Goal: Transaction & Acquisition: Purchase product/service

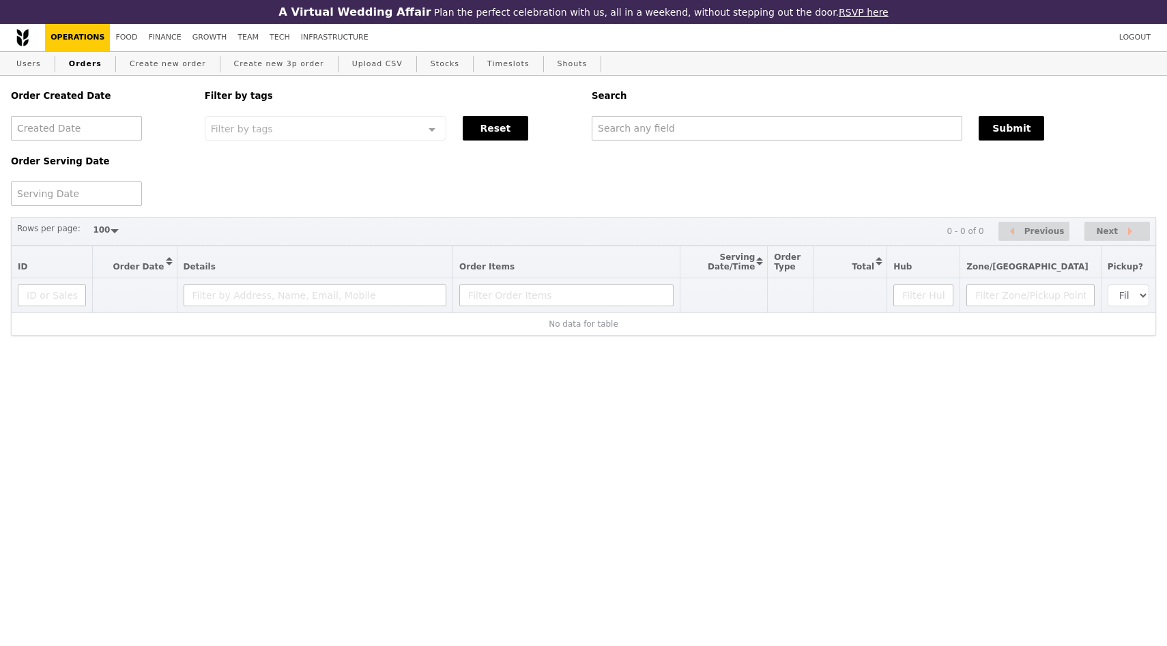
select select "100"
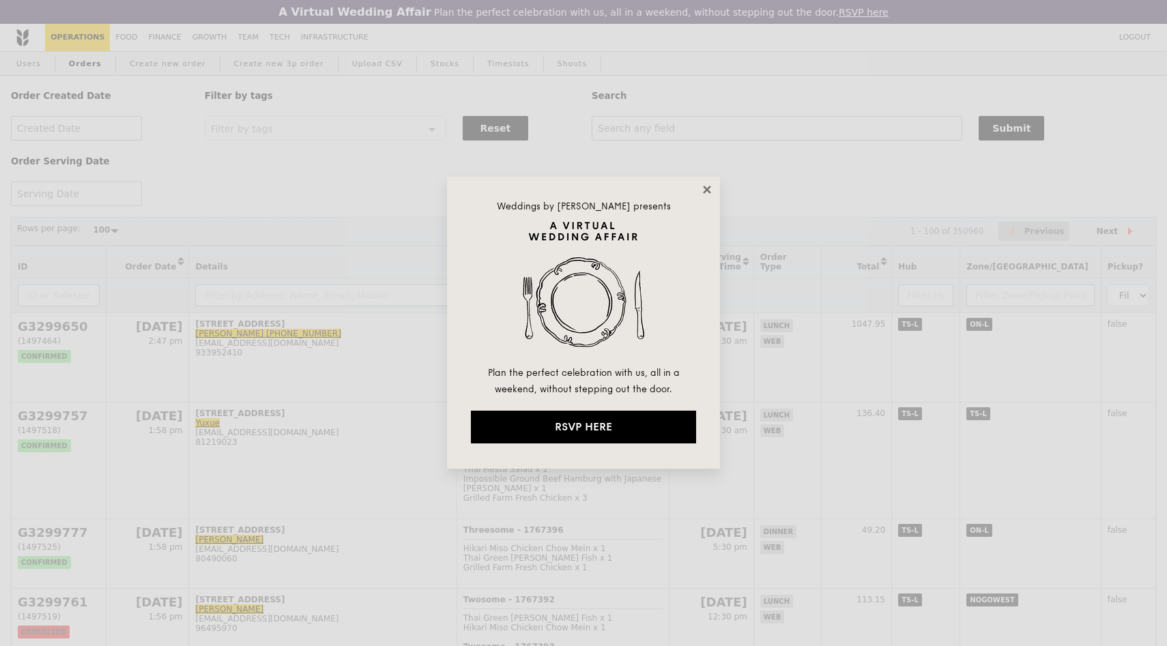
click at [704, 192] on icon at bounding box center [707, 190] width 8 height 8
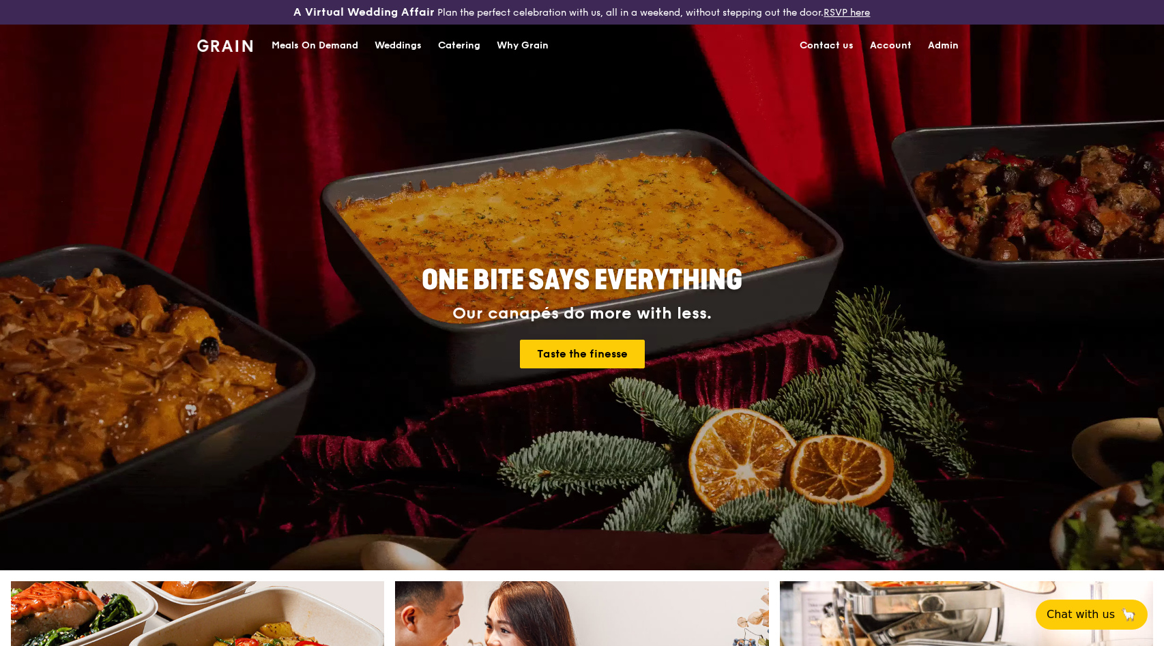
click at [308, 45] on div "Meals On Demand" at bounding box center [315, 45] width 87 height 41
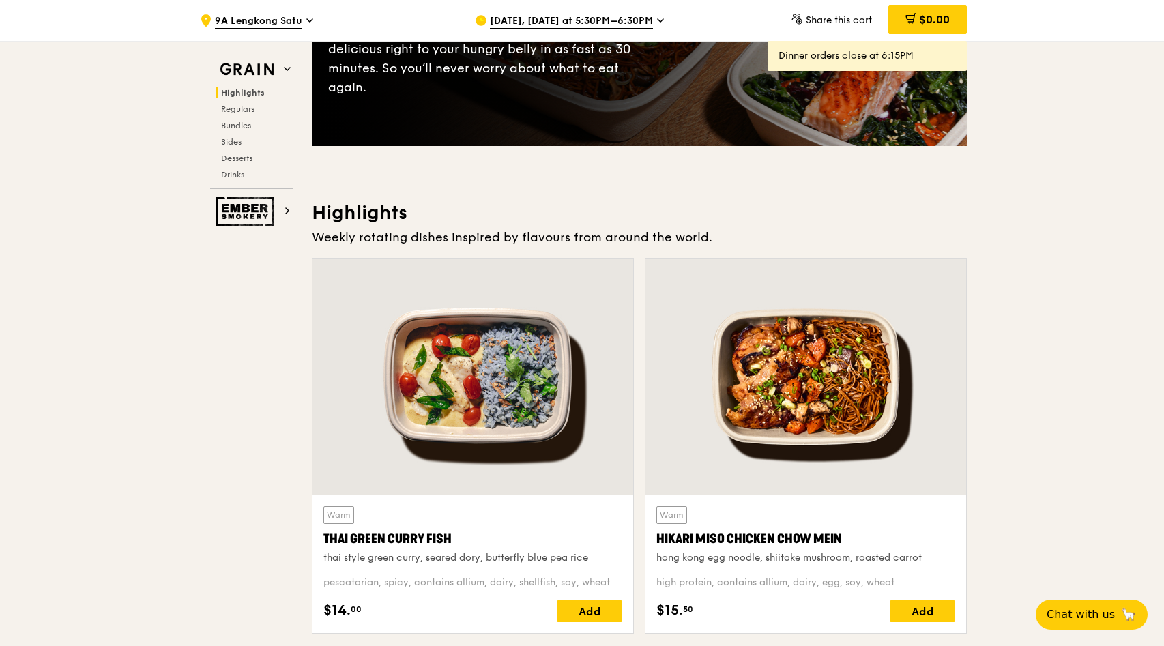
scroll to position [260, 0]
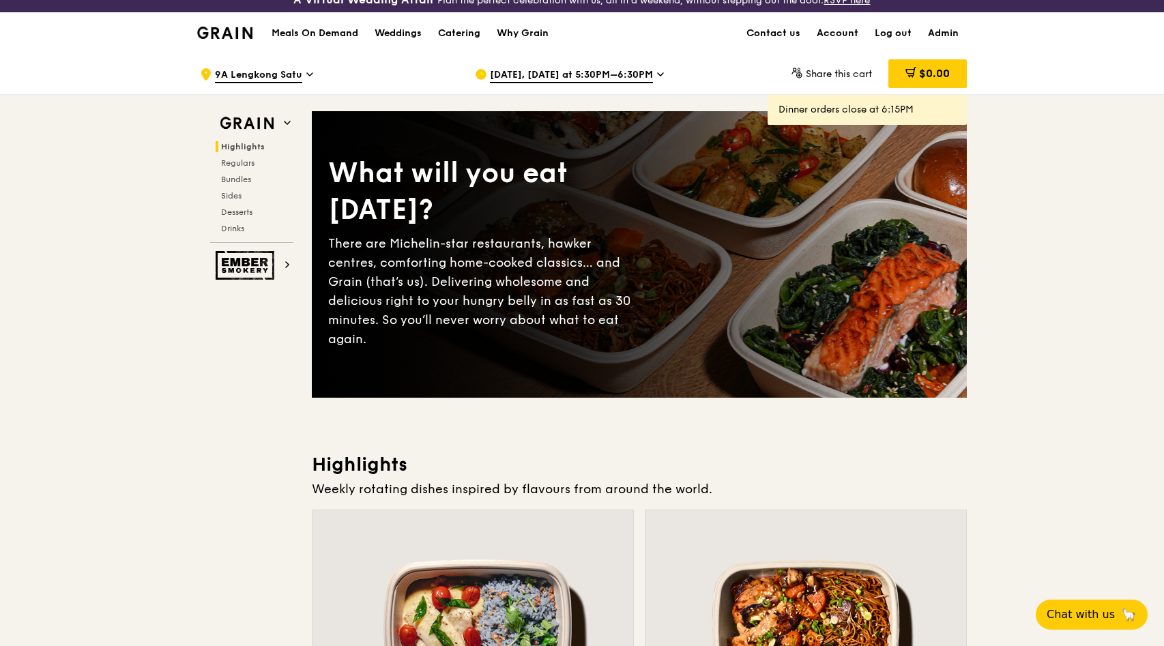
scroll to position [0, 0]
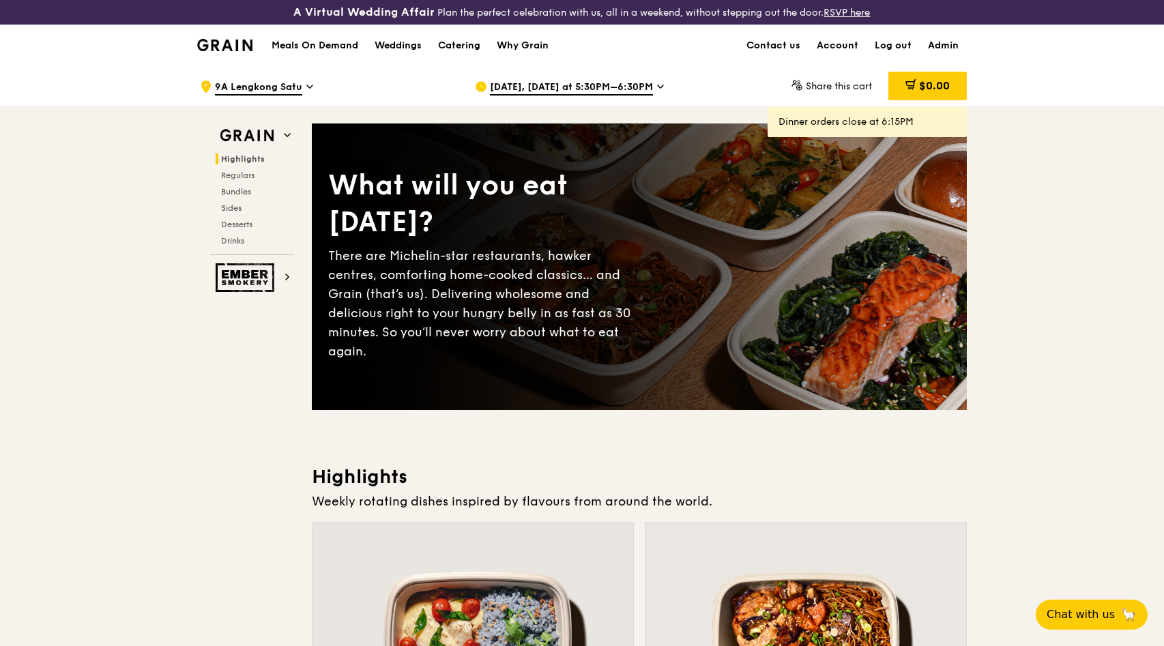
click at [612, 82] on span "Oct 9, Today at 5:30PM–6:30PM" at bounding box center [571, 88] width 163 height 15
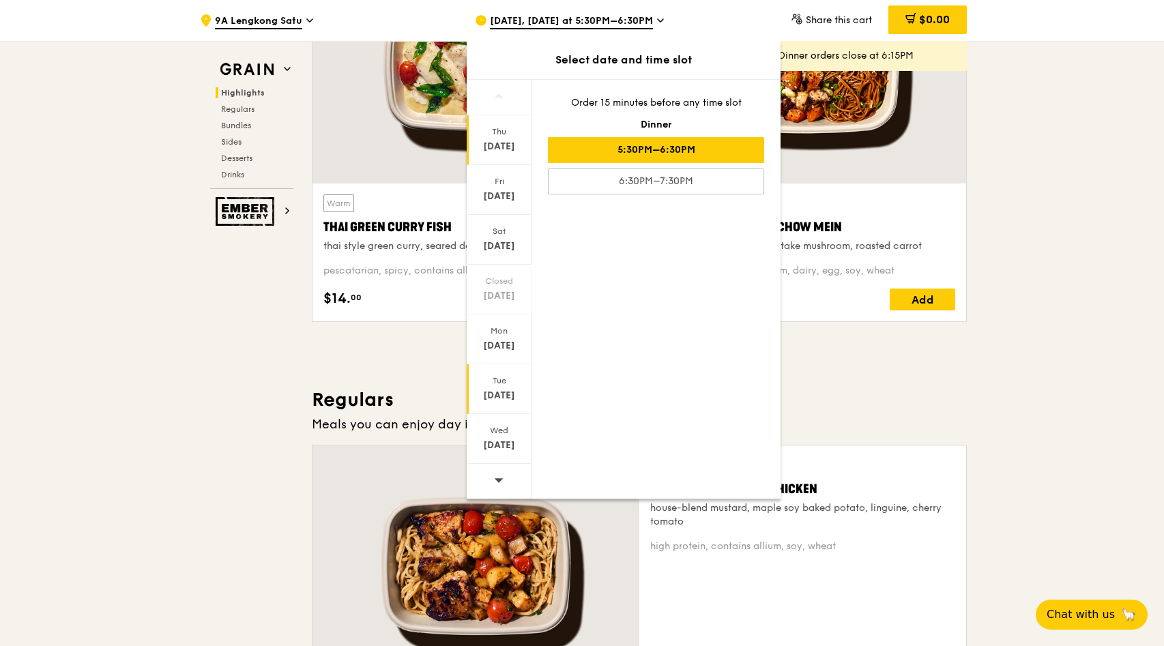
scroll to position [572, 0]
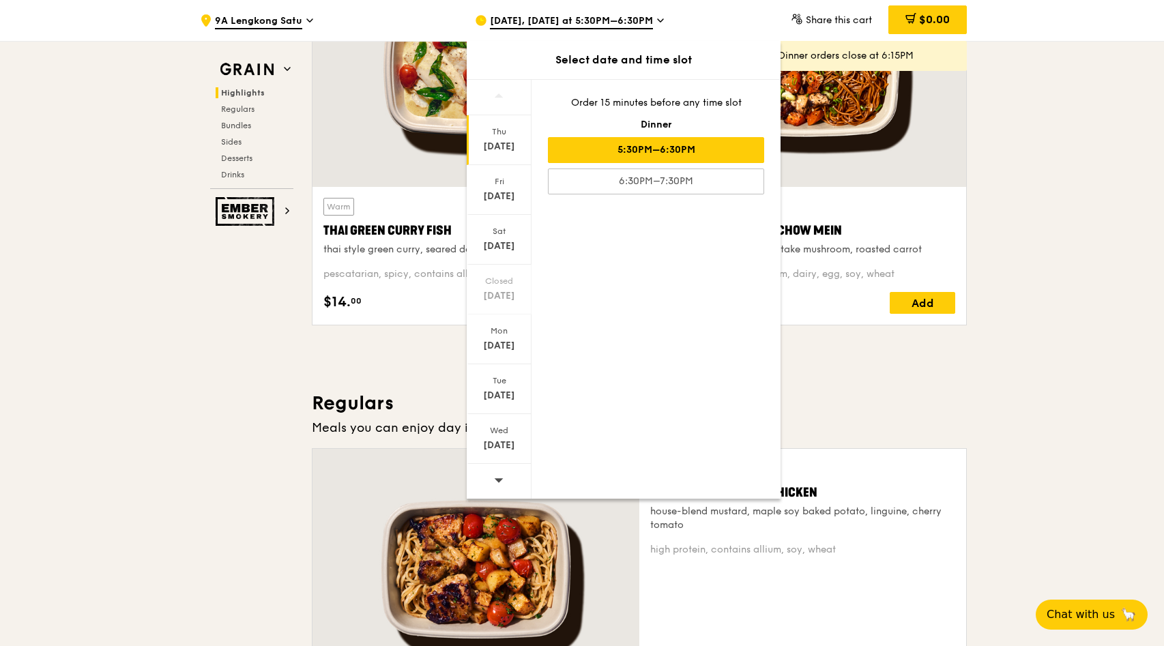
click at [504, 478] on icon at bounding box center [499, 480] width 10 height 10
click at [507, 441] on div "Oct 22" at bounding box center [499, 446] width 61 height 14
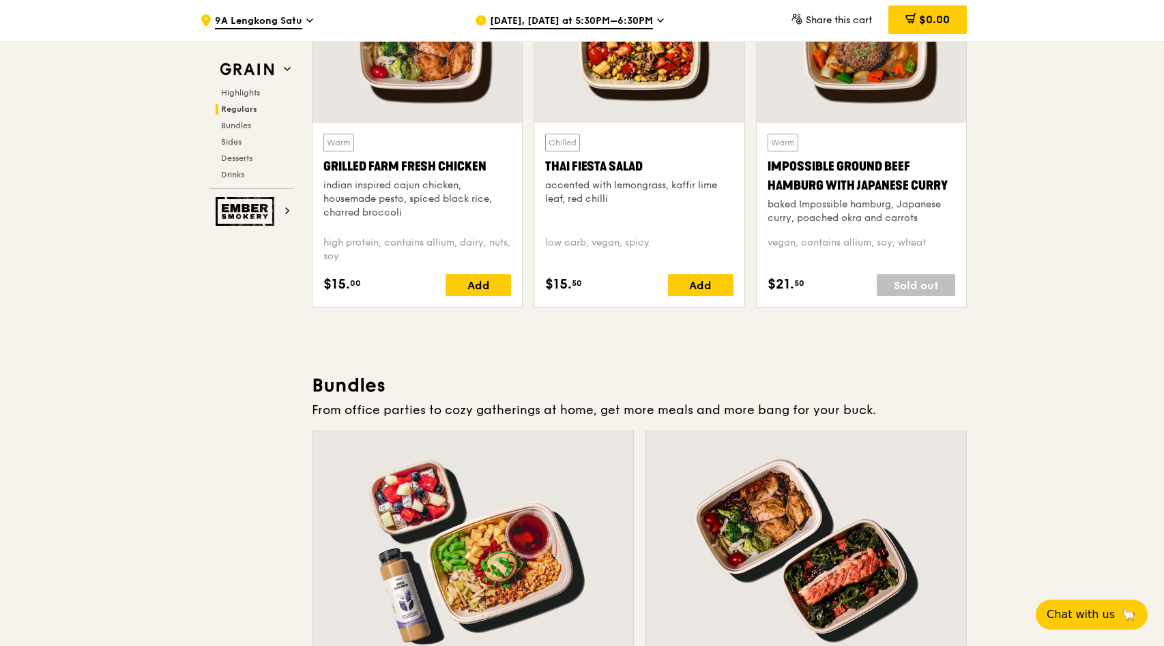
scroll to position [1658, 0]
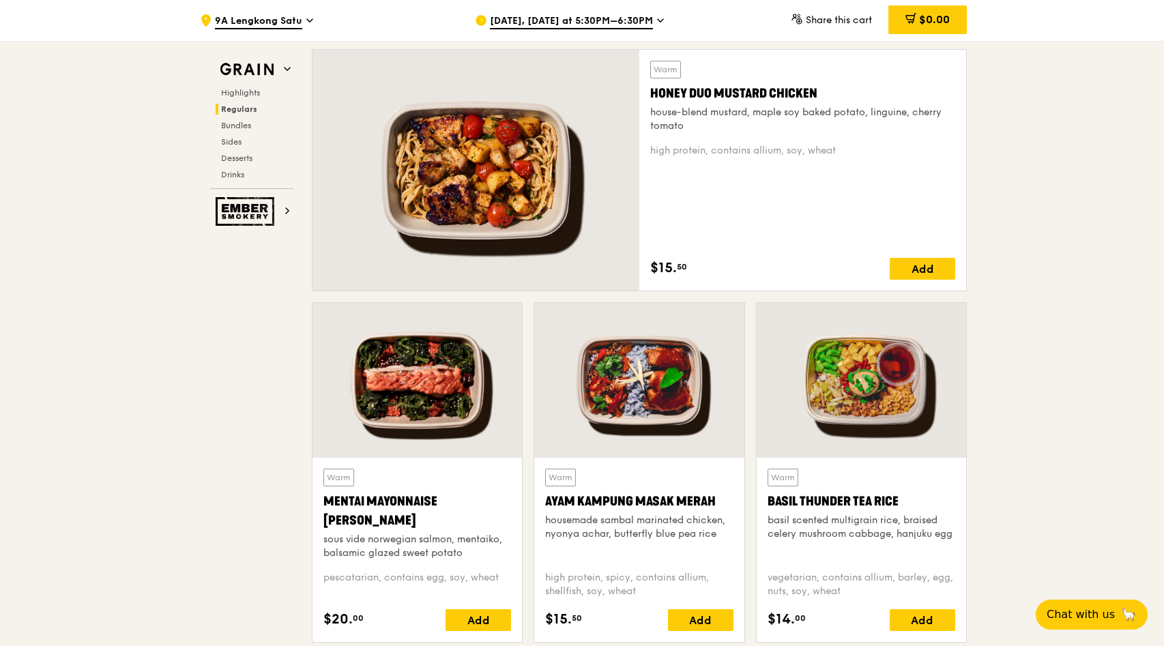
scroll to position [970, 0]
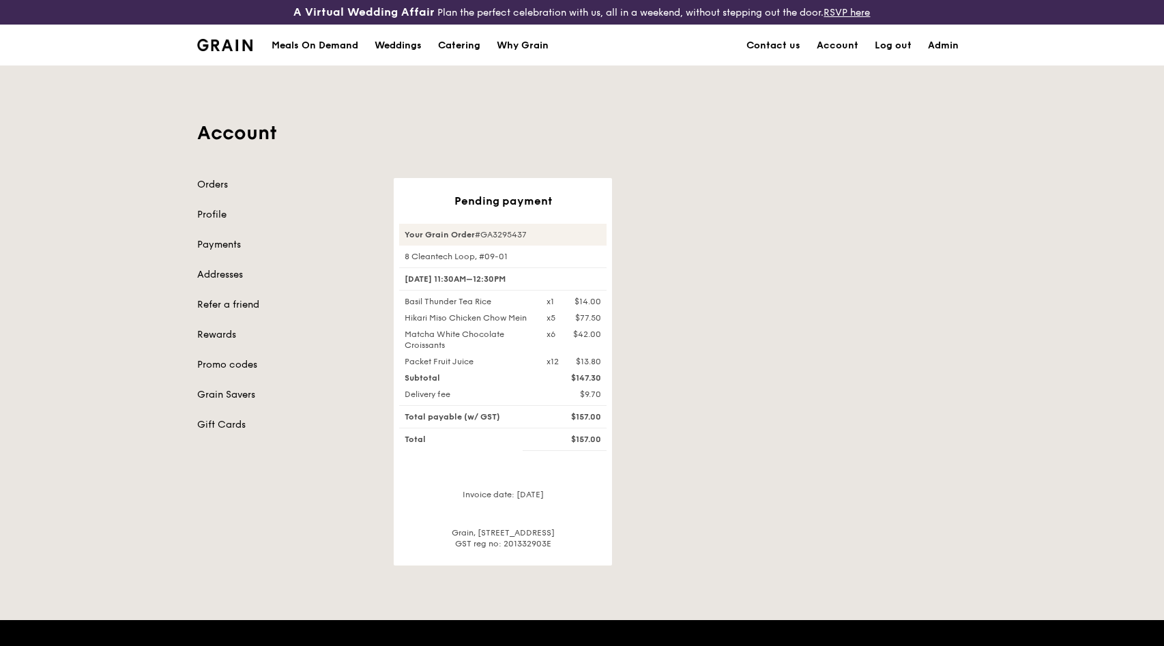
click at [744, 276] on div "Pending payment Your Grain Order #GA3295437 8 Cleantech Loop, #09-01 15 Oct, 11…" at bounding box center [681, 372] width 590 height 388
click at [779, 240] on div "Pending payment Your Grain Order #GA3295437 8 Cleantech Loop, #09-01 15 Oct, 11…" at bounding box center [681, 372] width 590 height 388
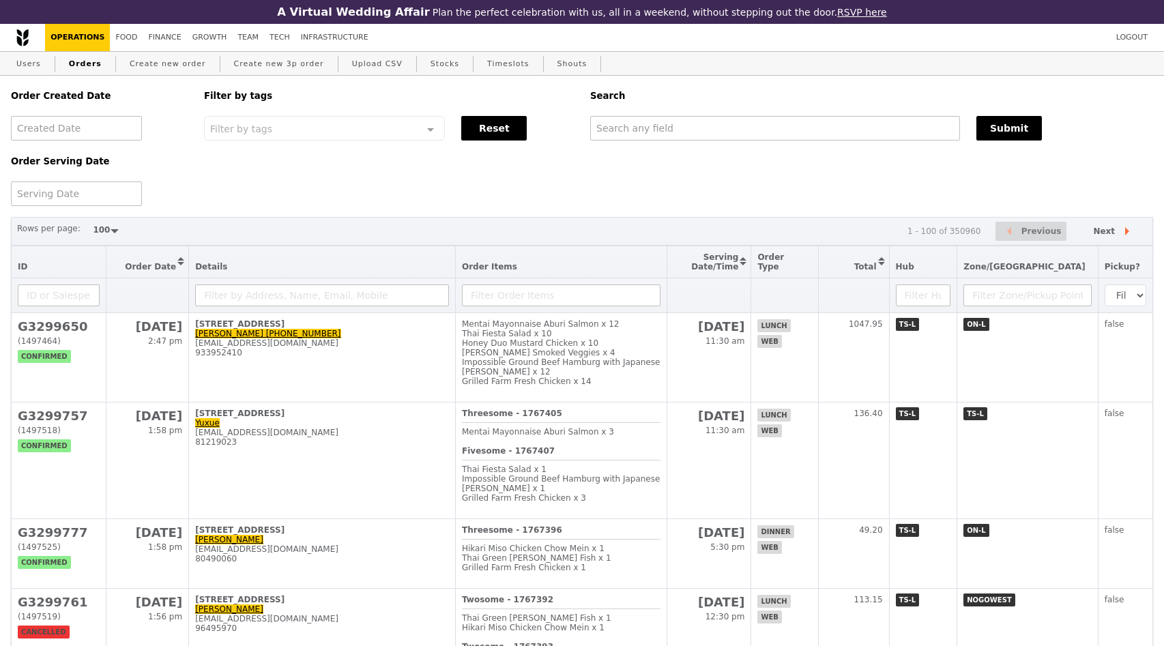
select select "100"
click at [693, 166] on div "Order Created Date Order Serving Date Filter by tags Filter by tags Meal_Plan W…" at bounding box center [582, 141] width 1159 height 130
